Goal: Information Seeking & Learning: Learn about a topic

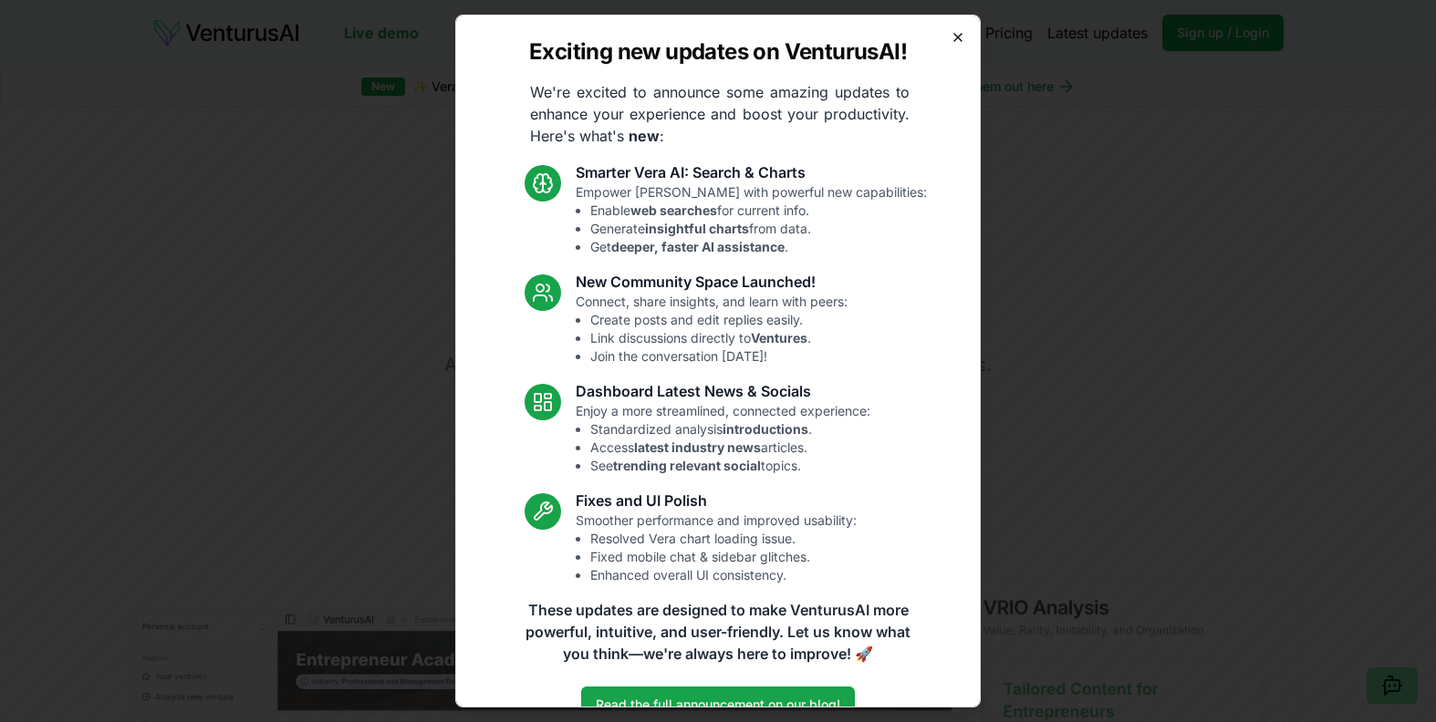
click at [954, 36] on icon "button" at bounding box center [957, 37] width 7 height 7
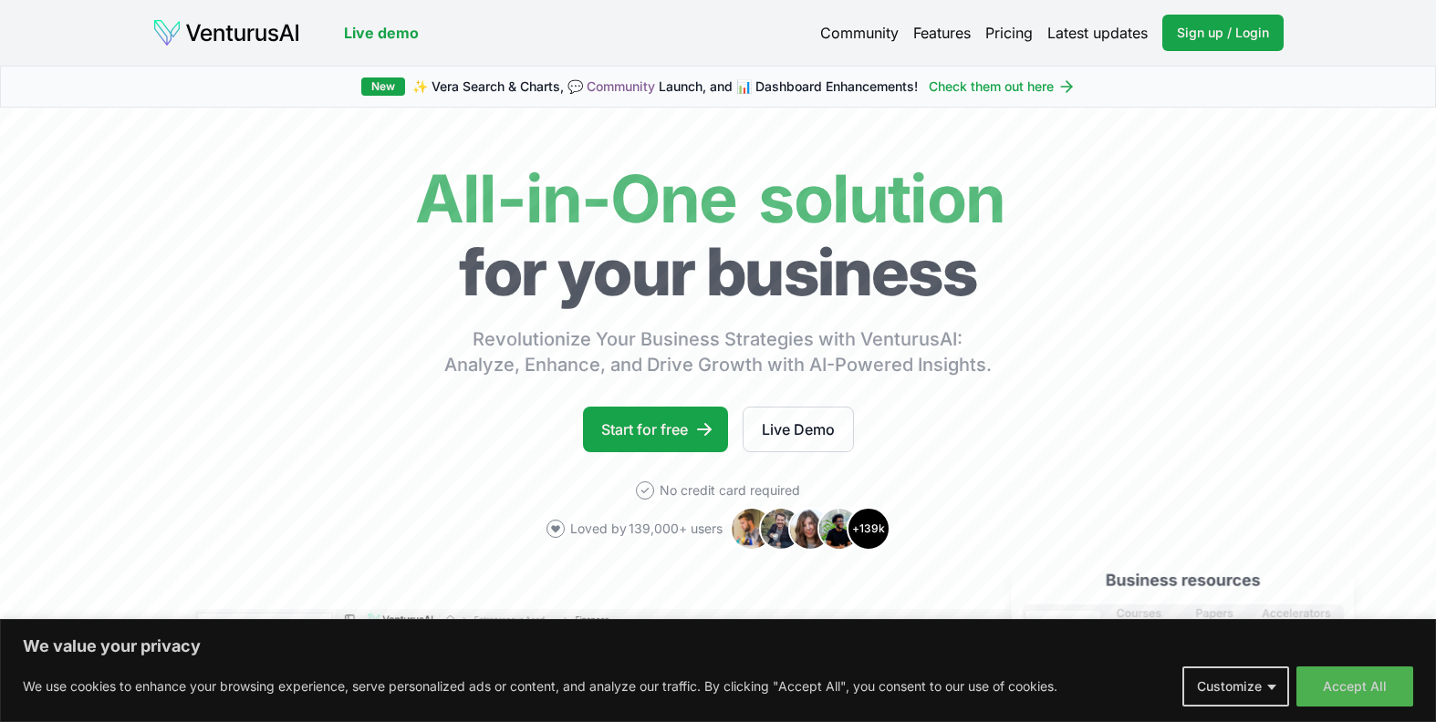
click at [1022, 36] on link "Pricing" at bounding box center [1008, 33] width 47 height 22
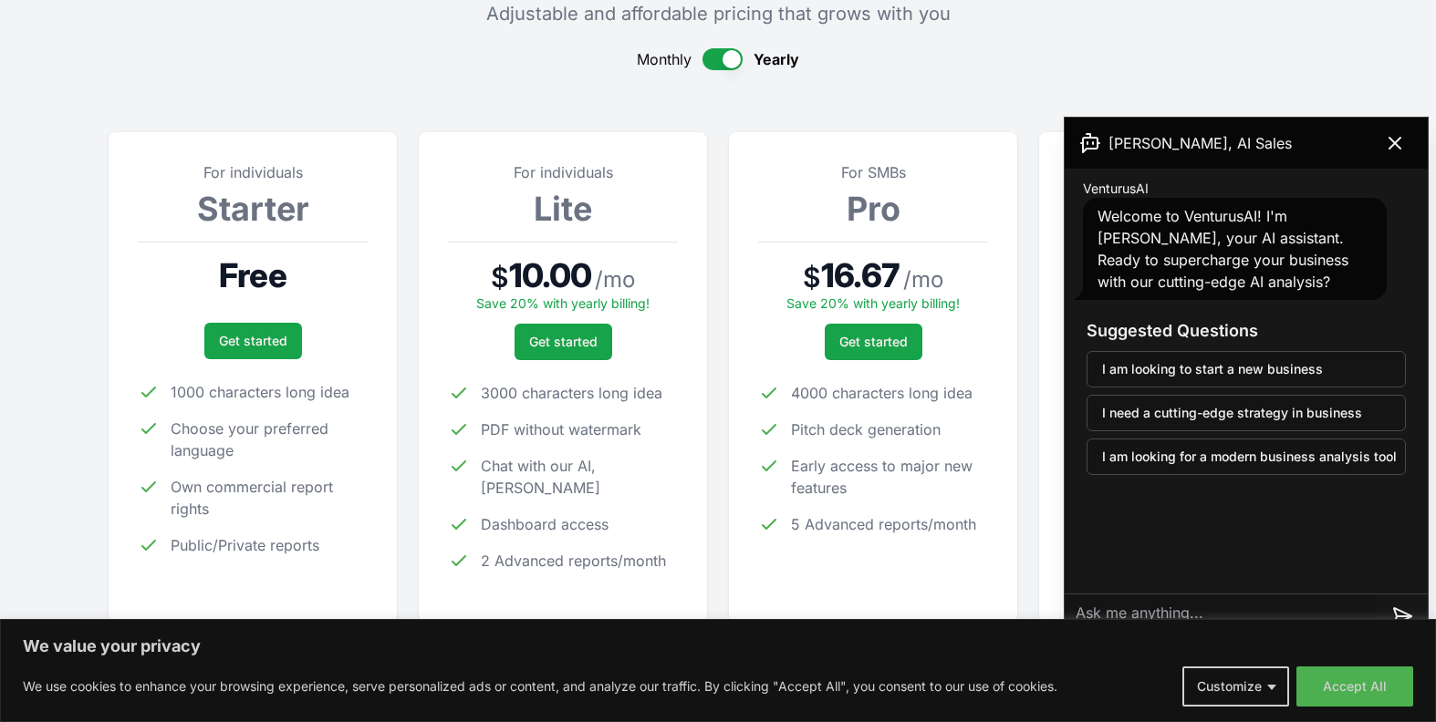
scroll to position [240, 0]
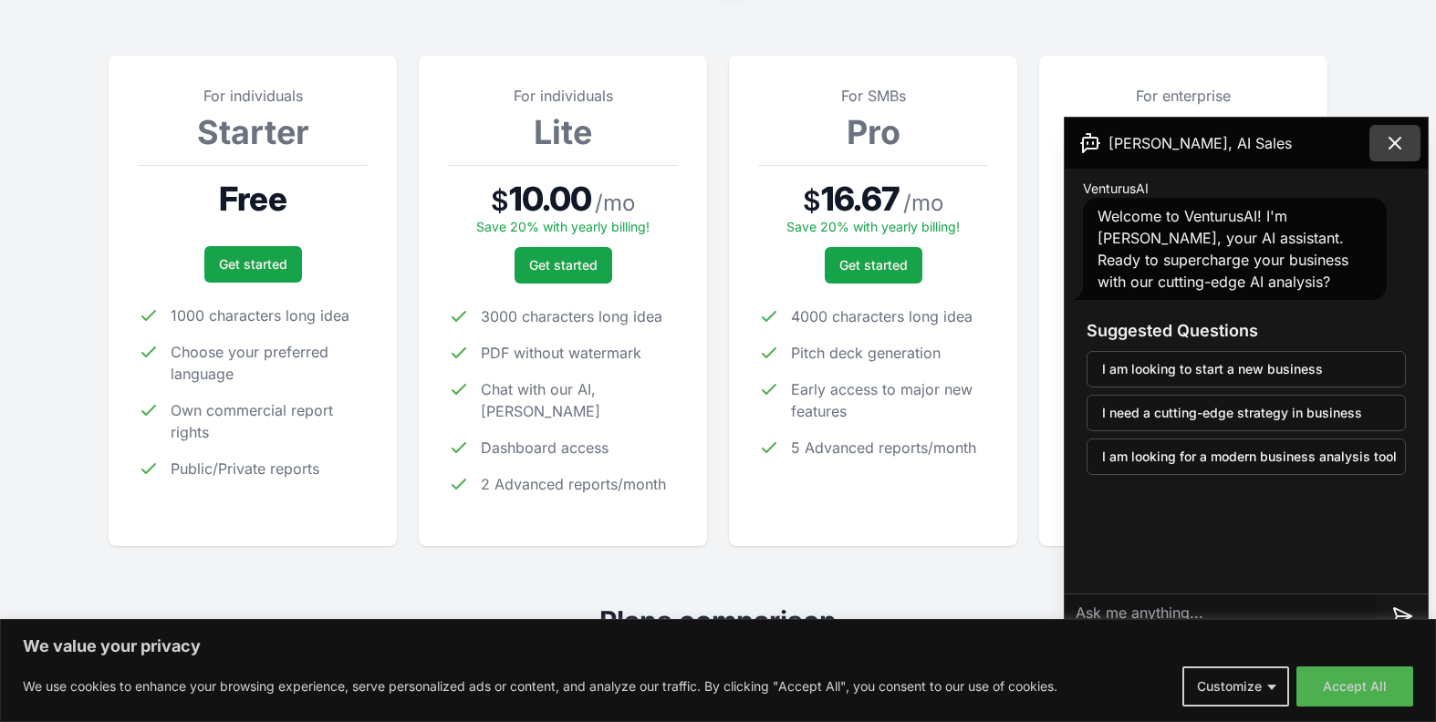
click at [1398, 141] on icon at bounding box center [1395, 143] width 22 height 22
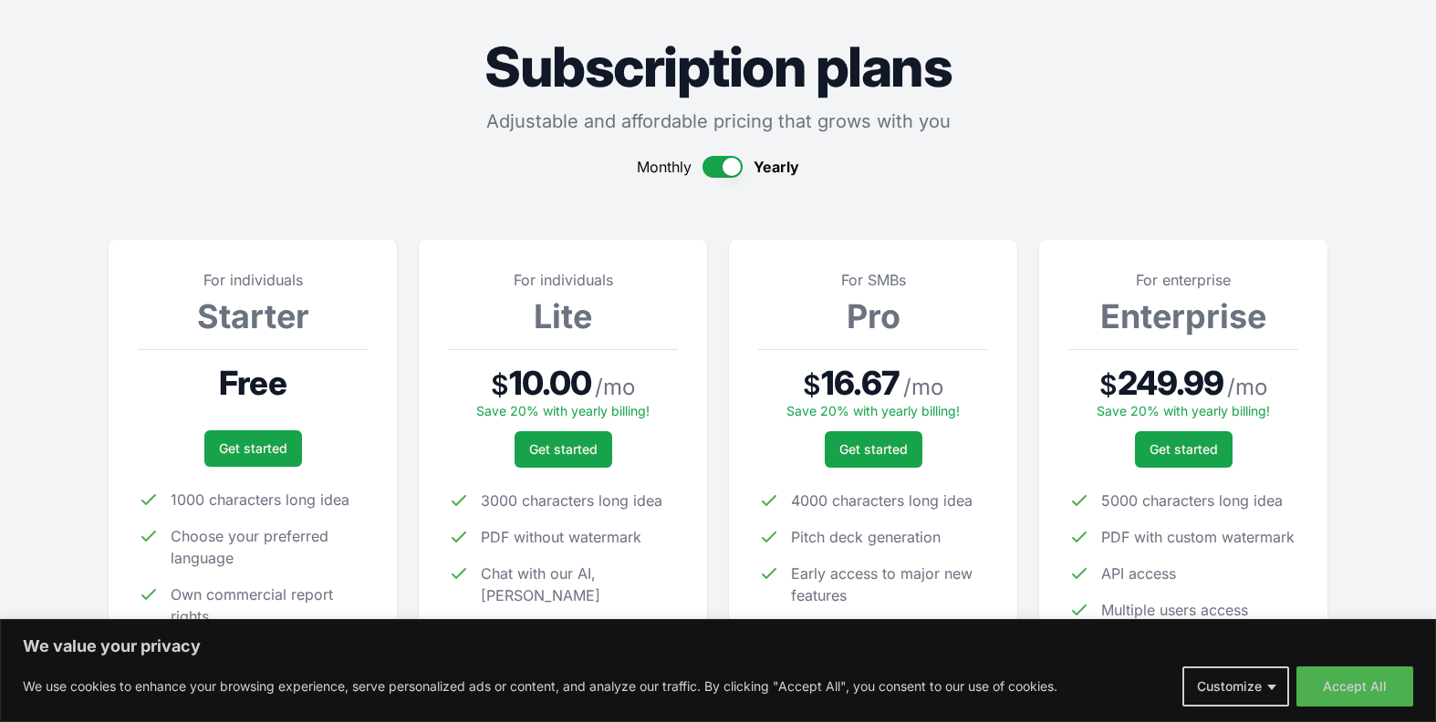
scroll to position [0, 0]
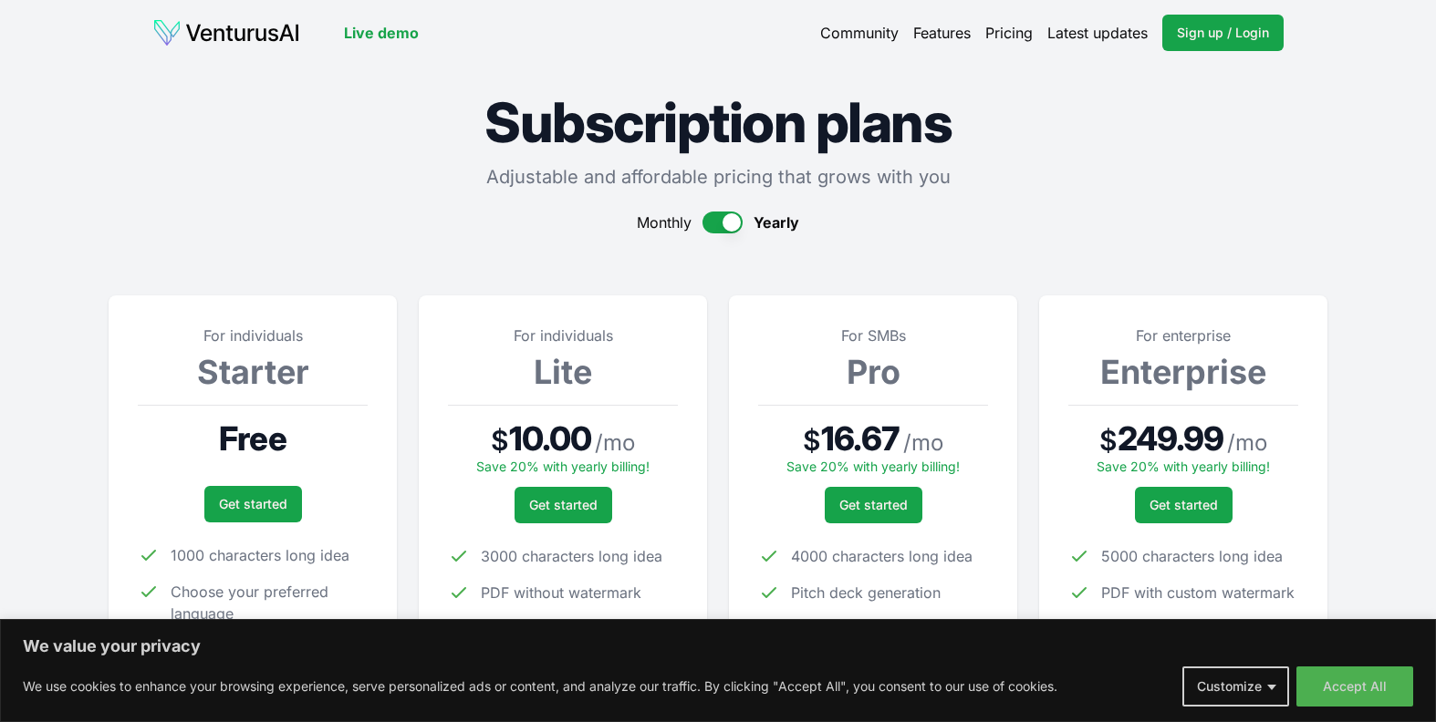
click at [948, 34] on link "Features" at bounding box center [941, 33] width 57 height 22
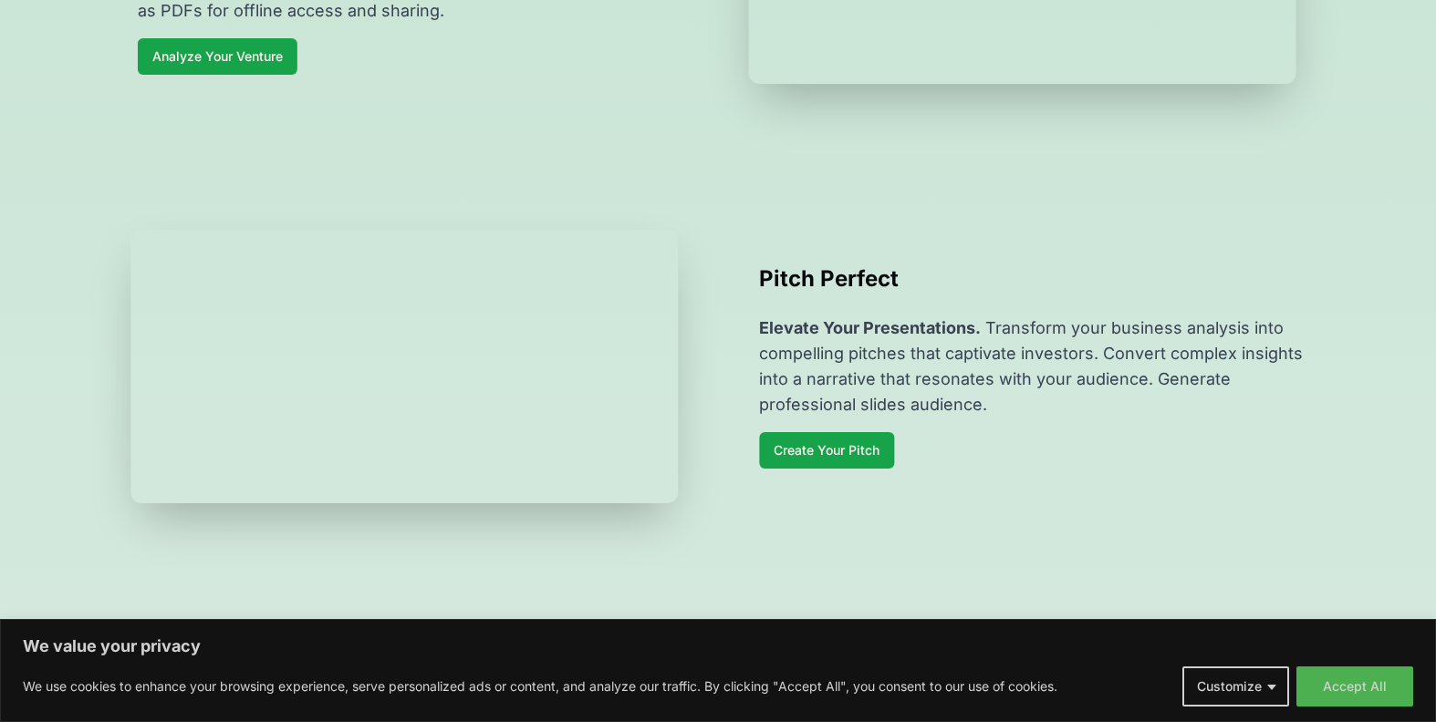
scroll to position [1056, 0]
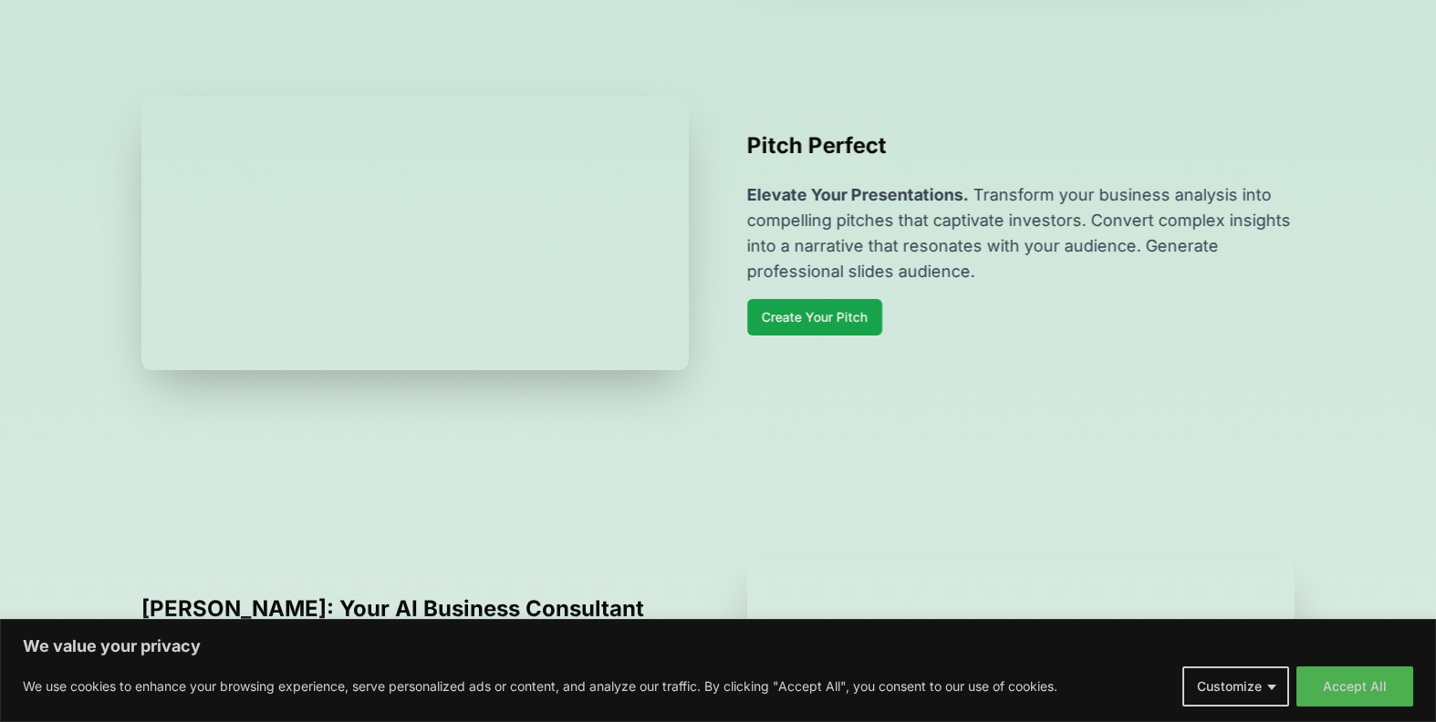
drag, startPoint x: 1361, startPoint y: 693, endPoint x: 1351, endPoint y: 669, distance: 26.6
click at [1360, 691] on button "Accept All" at bounding box center [1354, 687] width 117 height 40
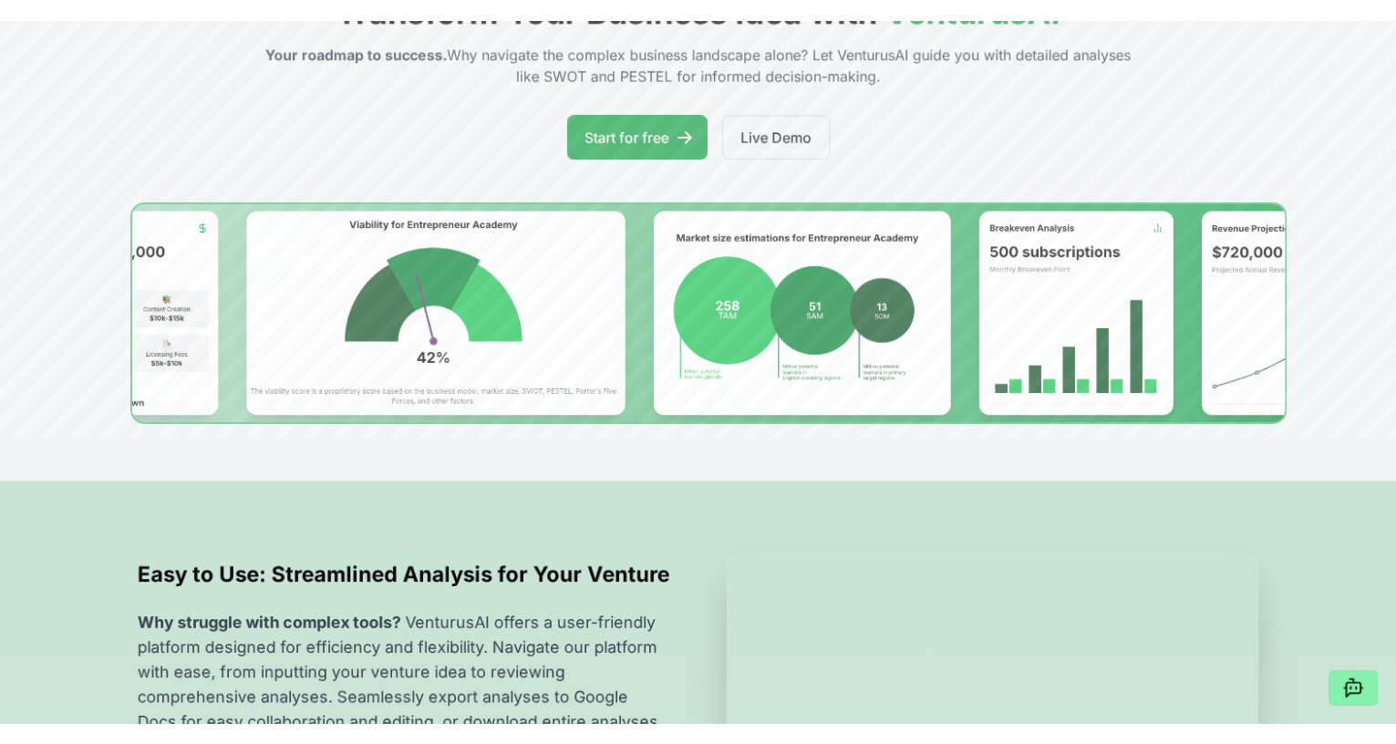
scroll to position [0, 0]
